Goal: Task Accomplishment & Management: Manage account settings

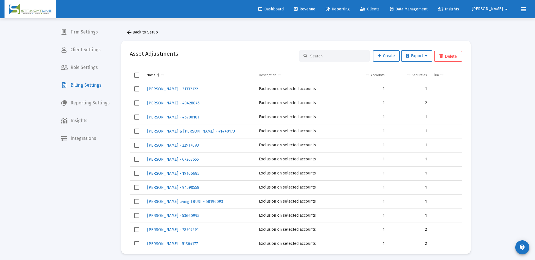
scroll to position [48, 0]
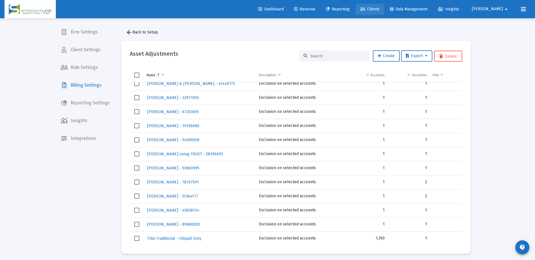
click at [384, 8] on link "Clients" at bounding box center [369, 9] width 28 height 11
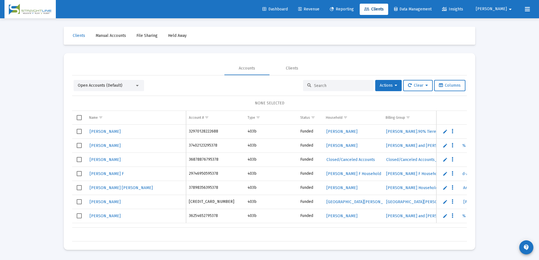
click at [337, 83] on div at bounding box center [338, 85] width 70 height 11
drag, startPoint x: 337, startPoint y: 83, endPoint x: 323, endPoint y: 85, distance: 14.8
click at [323, 85] on input at bounding box center [341, 85] width 55 height 5
paste input "A7204108__RA6001102155"
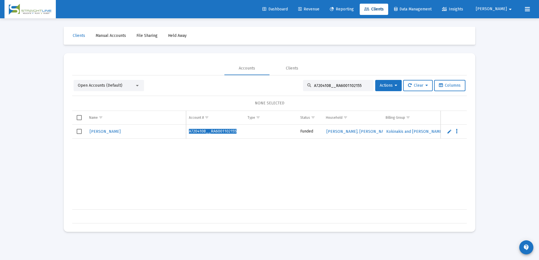
type input "A7204108__RA6001102155"
click at [113, 133] on span "[PERSON_NAME]" at bounding box center [105, 131] width 31 height 5
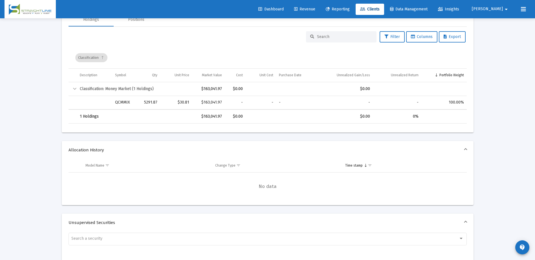
scroll to position [169, 0]
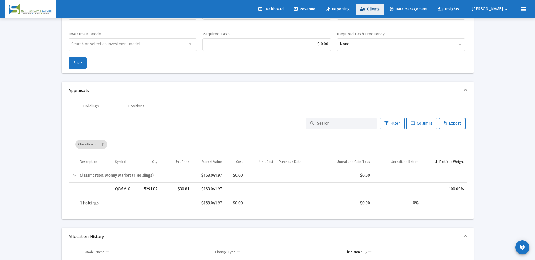
click at [384, 12] on link "Clients" at bounding box center [369, 9] width 28 height 11
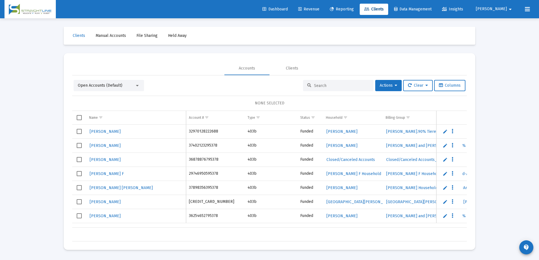
click at [316, 85] on input at bounding box center [341, 85] width 55 height 5
paste input "C5366541__RA6001102155"
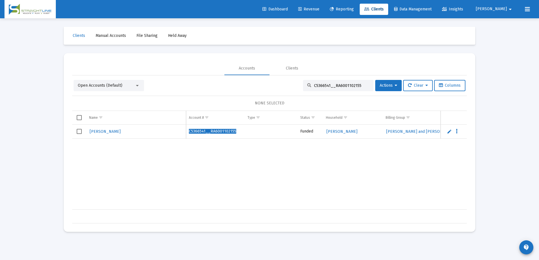
type input "C5366541__RA6001102155"
click at [109, 133] on span "[PERSON_NAME]" at bounding box center [105, 131] width 31 height 5
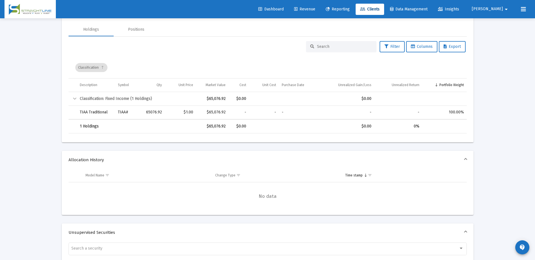
scroll to position [254, 0]
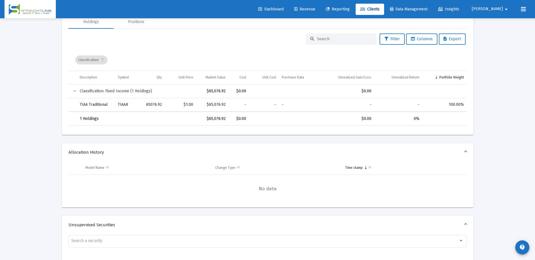
click at [324, 38] on input at bounding box center [344, 39] width 55 height 5
paste input "D7402987__RA6002101646"
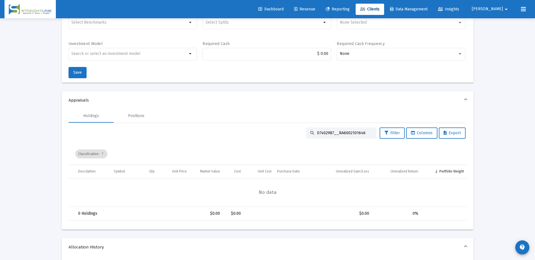
scroll to position [169, 0]
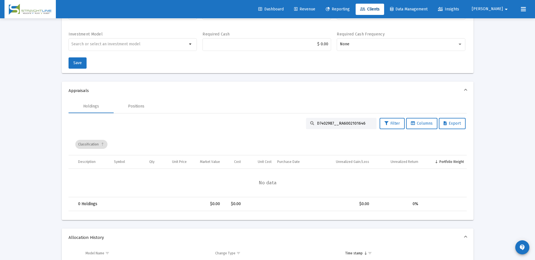
type input "D7402987__RA6002101646"
click at [141, 107] on div "Positions" at bounding box center [136, 107] width 16 height 6
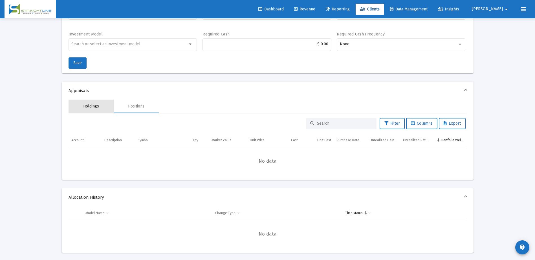
click at [95, 109] on div "Holdings" at bounding box center [91, 107] width 16 height 6
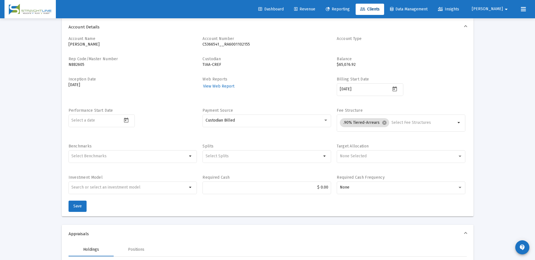
scroll to position [0, 0]
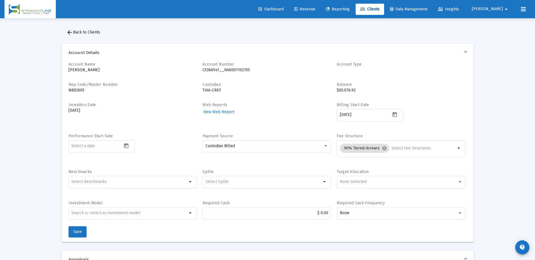
click at [400, 2] on div "Dashboard Revenue Reporting Clients Data Management Insights Rob arrow_drop_down" at bounding box center [268, 9] width 526 height 18
click at [379, 9] on span "Clients" at bounding box center [369, 9] width 19 height 5
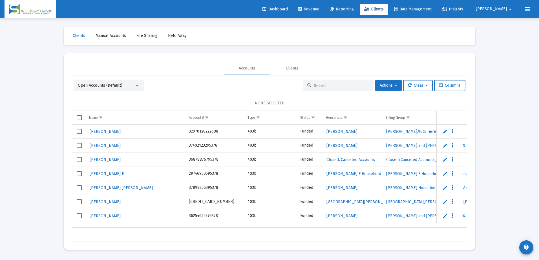
click at [328, 87] on input at bounding box center [341, 85] width 55 height 5
paste input "D7402987__RA6002101646"
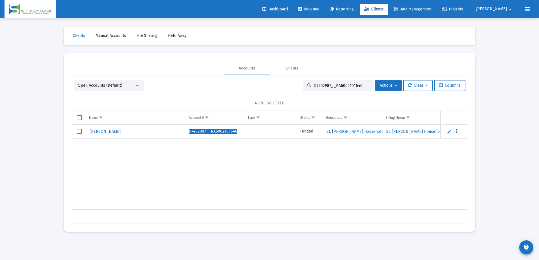
type input "D7402987__RA6002101646"
click at [111, 132] on span "[PERSON_NAME]" at bounding box center [105, 131] width 31 height 5
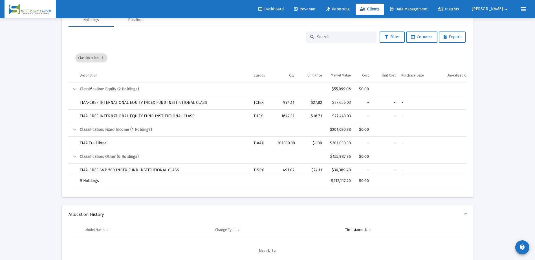
scroll to position [258, 0]
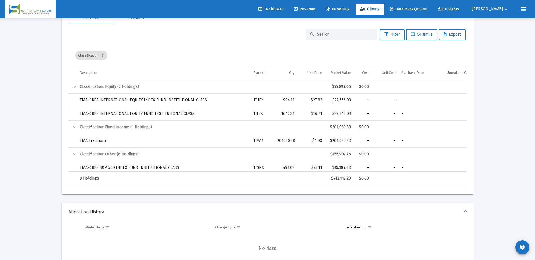
click at [315, 10] on span "Revenue" at bounding box center [304, 9] width 21 height 5
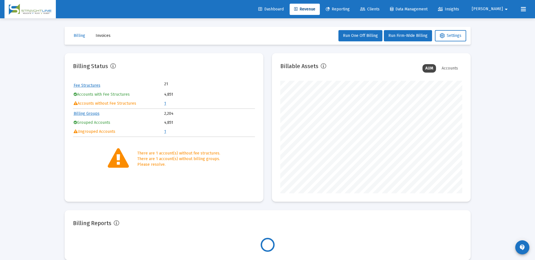
scroll to position [113, 182]
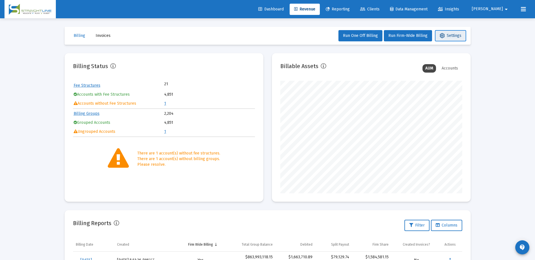
click at [448, 34] on span "Settings" at bounding box center [450, 35] width 22 height 5
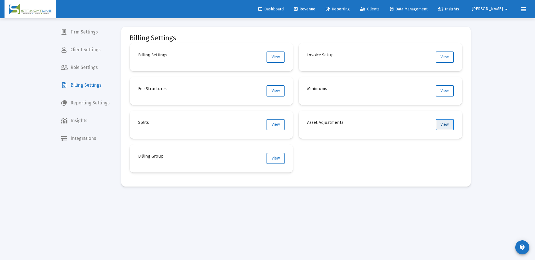
click at [445, 124] on span "View" at bounding box center [444, 124] width 8 height 5
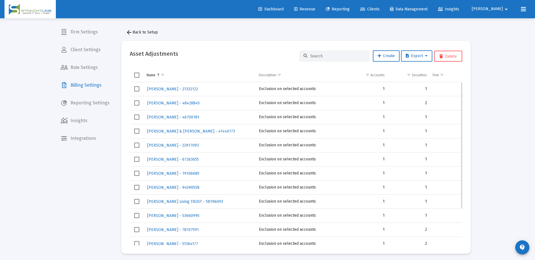
scroll to position [48, 0]
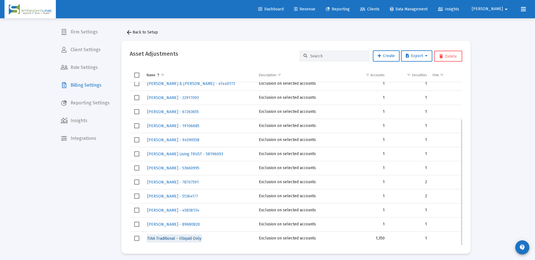
click at [192, 236] on span "TIAA Traditional - Illiquid Only" at bounding box center [174, 238] width 54 height 5
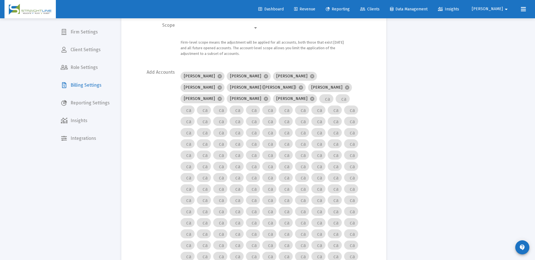
scroll to position [28, 0]
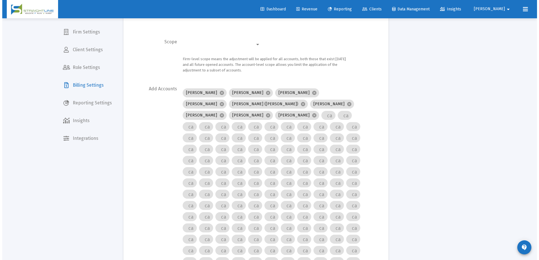
scroll to position [0, 0]
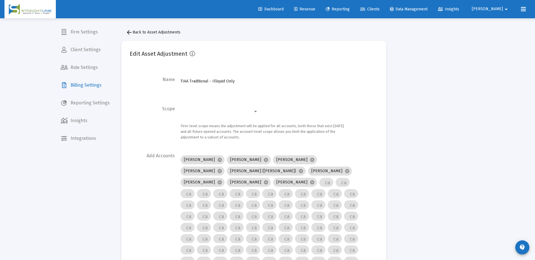
click at [379, 11] on span "Clients" at bounding box center [369, 9] width 19 height 5
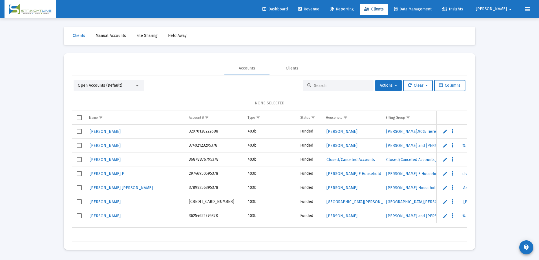
click at [319, 84] on input at bounding box center [341, 85] width 55 height 5
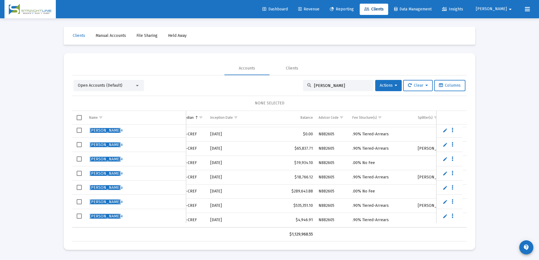
type input "[PERSON_NAME]"
click at [97, 218] on span "[PERSON_NAME]" at bounding box center [105, 216] width 31 height 5
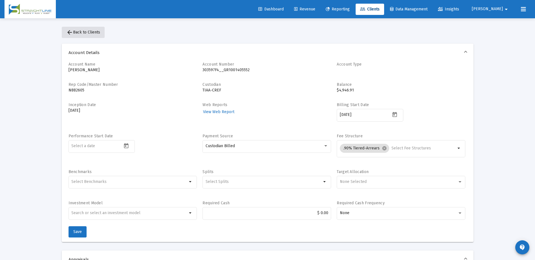
click at [94, 34] on span "arrow_back Back to Clients" at bounding box center [83, 32] width 34 height 5
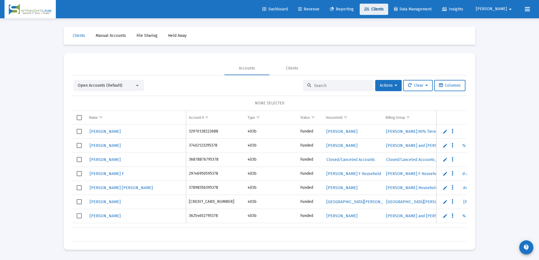
click at [388, 13] on link "Clients" at bounding box center [374, 9] width 28 height 11
click at [348, 85] on input at bounding box center [341, 85] width 55 height 5
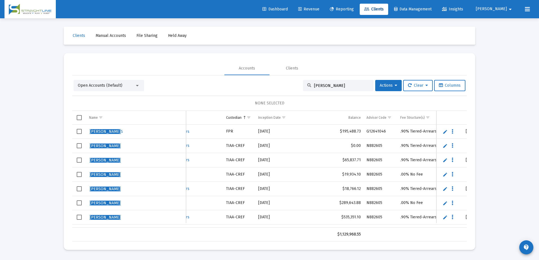
scroll to position [0, 313]
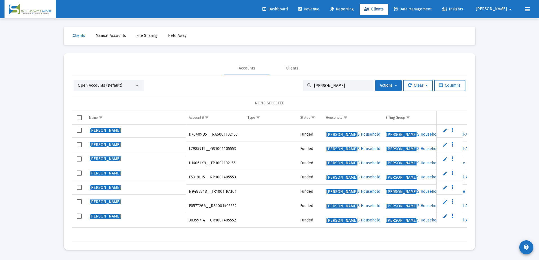
type input "[PERSON_NAME]"
click at [100, 131] on span "[PERSON_NAME]" at bounding box center [105, 130] width 31 height 5
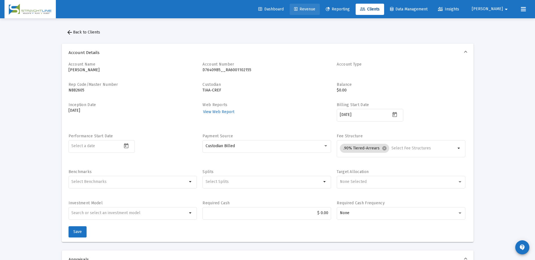
click at [315, 10] on span "Revenue" at bounding box center [304, 9] width 21 height 5
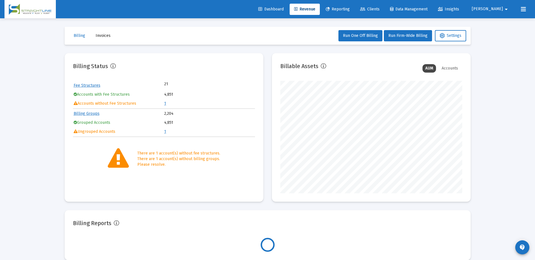
scroll to position [113, 182]
click at [451, 36] on span "Settings" at bounding box center [450, 35] width 22 height 5
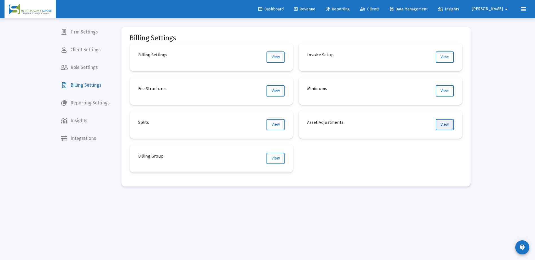
click at [448, 124] on button "View" at bounding box center [445, 124] width 18 height 11
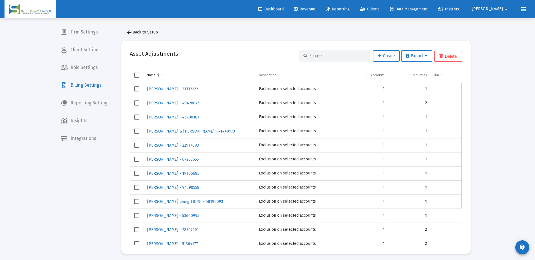
scroll to position [48, 0]
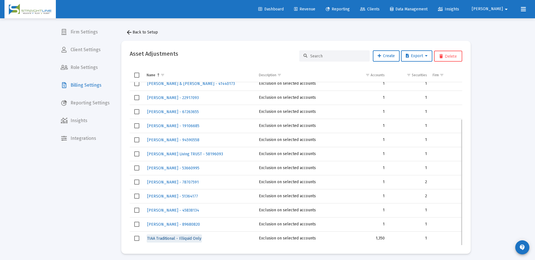
click at [184, 239] on span "TIAA Traditional - Illiquid Only" at bounding box center [174, 238] width 54 height 5
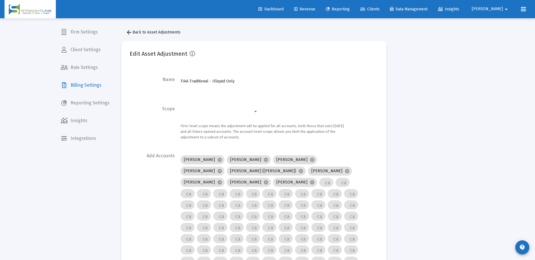
drag, startPoint x: 143, startPoint y: 33, endPoint x: 128, endPoint y: 62, distance: 33.0
click at [151, 31] on span "arrow_back Back to Asset Adjustments" at bounding box center [153, 32] width 55 height 5
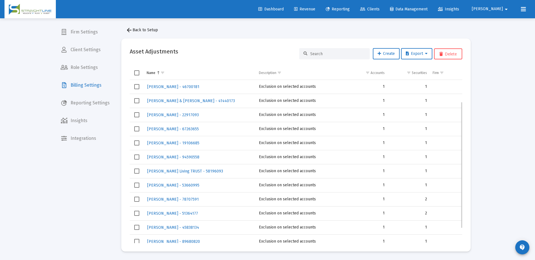
scroll to position [48, 0]
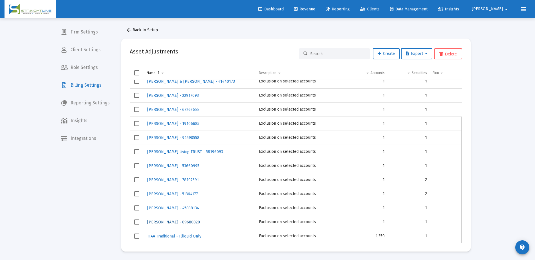
click at [177, 222] on span "[PERSON_NAME] - 89680820" at bounding box center [173, 222] width 53 height 5
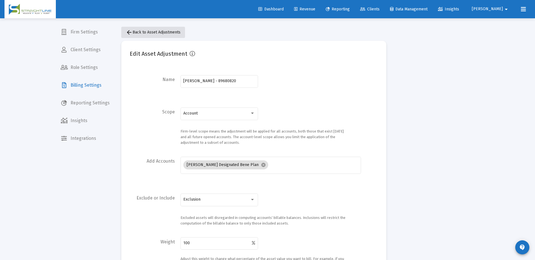
click at [138, 32] on span "arrow_back Back to Asset Adjustments" at bounding box center [153, 32] width 55 height 5
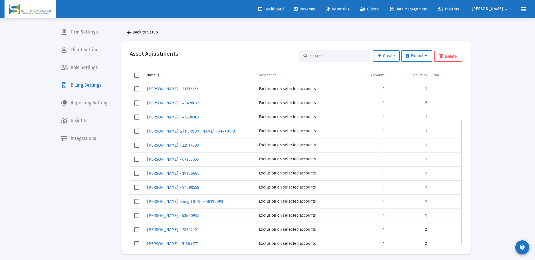
scroll to position [48, 0]
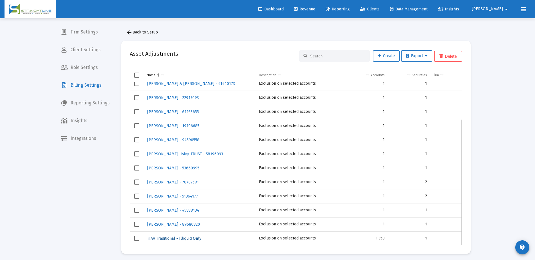
click at [173, 240] on span "TIAA Traditional - Illiquid Only" at bounding box center [174, 238] width 54 height 5
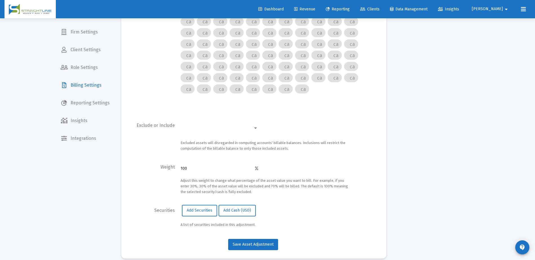
scroll to position [1469, 0]
click at [255, 126] on div at bounding box center [255, 128] width 5 height 5
click at [319, 129] on div "Excluded assets will disregarded in computing accounts' billable balances. Incl…" at bounding box center [264, 136] width 169 height 32
click at [201, 208] on span "Add Securities" at bounding box center [200, 210] width 26 height 5
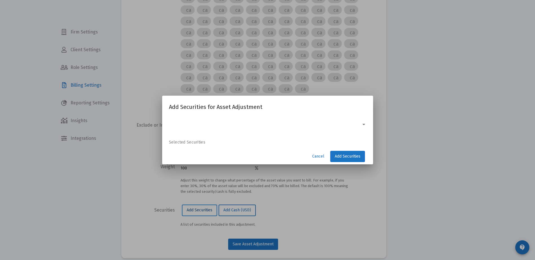
scroll to position [0, 0]
click at [316, 156] on span "Cancel" at bounding box center [318, 156] width 12 height 5
click at [317, 156] on span "Cancel" at bounding box center [318, 156] width 12 height 5
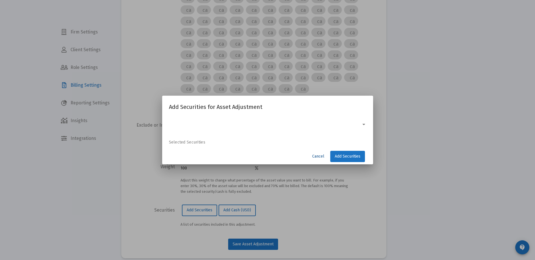
click at [317, 156] on span "Cancel" at bounding box center [318, 156] width 12 height 5
click at [399, 121] on div at bounding box center [267, 130] width 535 height 260
click at [364, 125] on div at bounding box center [363, 124] width 3 height 1
click at [420, 139] on div at bounding box center [267, 130] width 535 height 260
